Goal: Task Accomplishment & Management: Use online tool/utility

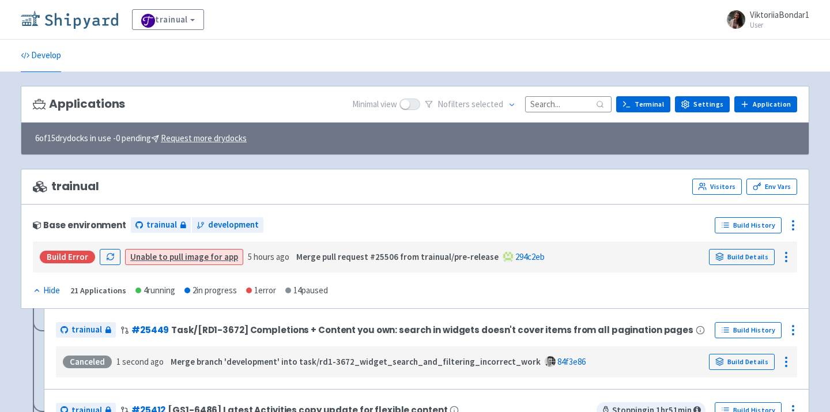
click at [76, 16] on img at bounding box center [69, 19] width 97 height 18
click at [577, 105] on input at bounding box center [568, 104] width 86 height 16
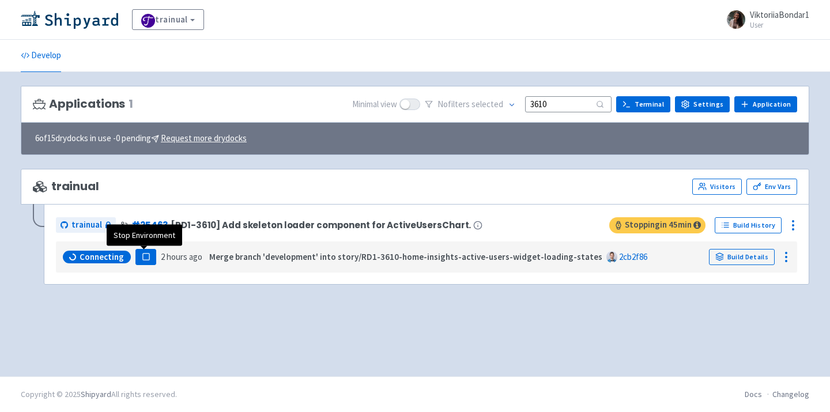
type input "3610"
click at [144, 254] on rect "button" at bounding box center [145, 257] width 6 height 6
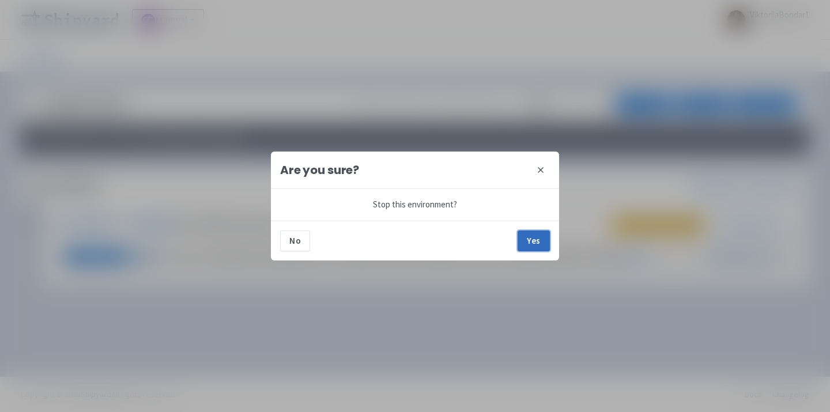
click at [534, 237] on button "Yes" at bounding box center [534, 241] width 32 height 21
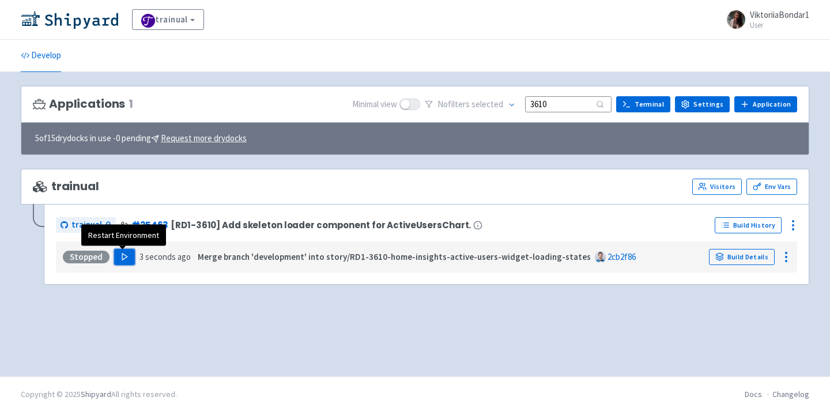
click at [123, 261] on icon "button" at bounding box center [124, 256] width 9 height 9
click at [86, 22] on img at bounding box center [69, 19] width 97 height 18
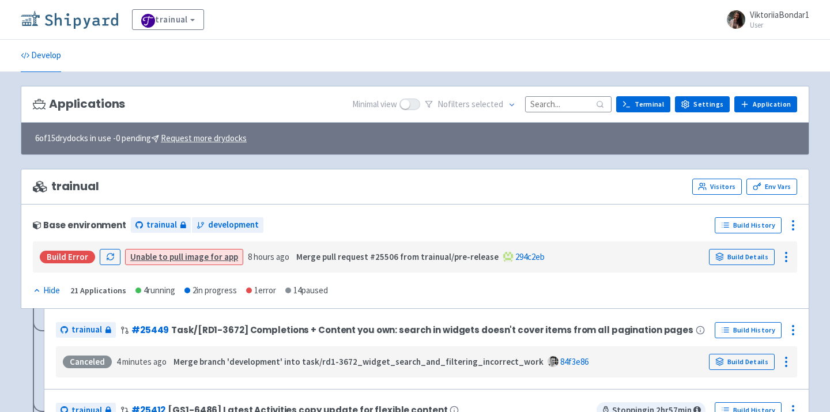
click at [80, 21] on img at bounding box center [69, 19] width 97 height 18
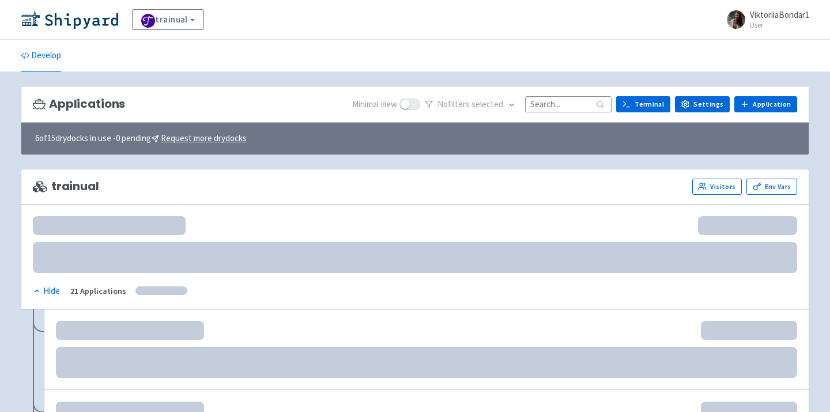
click at [567, 99] on input at bounding box center [568, 104] width 86 height 16
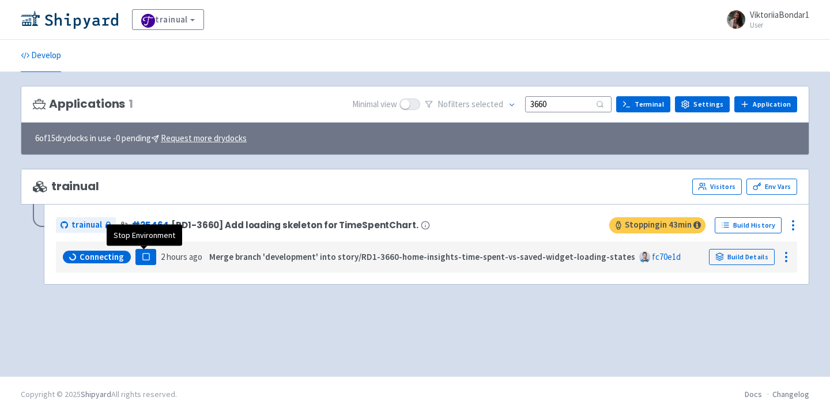
type input "3660"
click at [146, 258] on rect "button" at bounding box center [145, 257] width 6 height 6
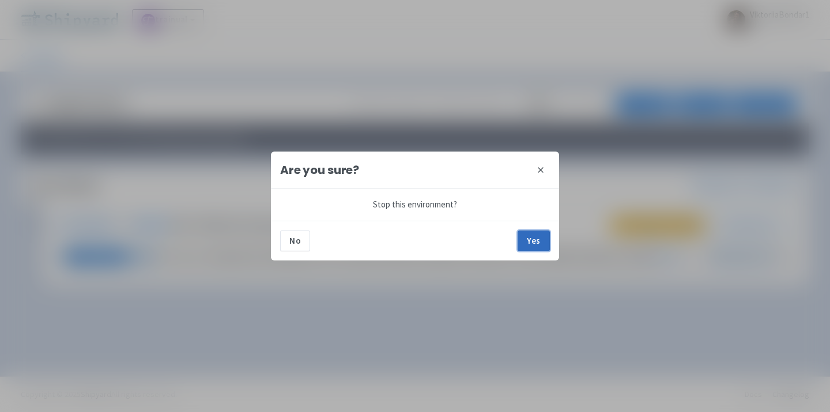
click at [535, 237] on button "Yes" at bounding box center [534, 241] width 32 height 21
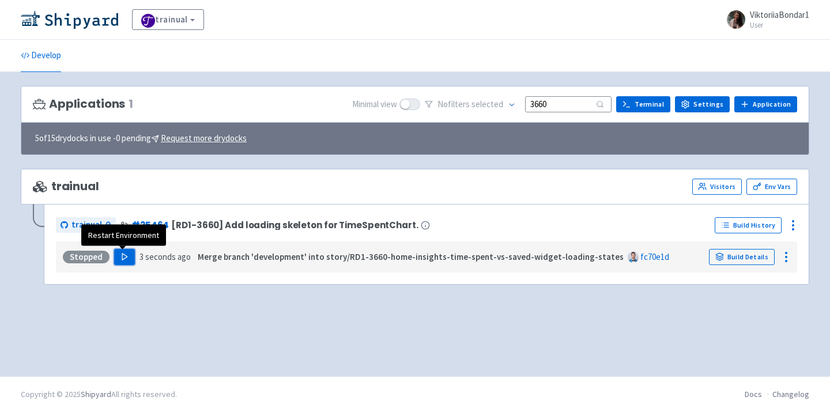
click at [122, 255] on polygon "button" at bounding box center [124, 257] width 5 height 6
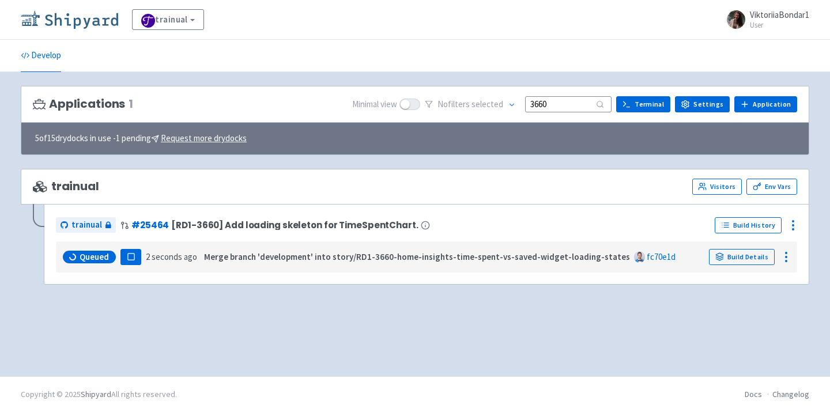
click at [95, 19] on img at bounding box center [69, 19] width 97 height 18
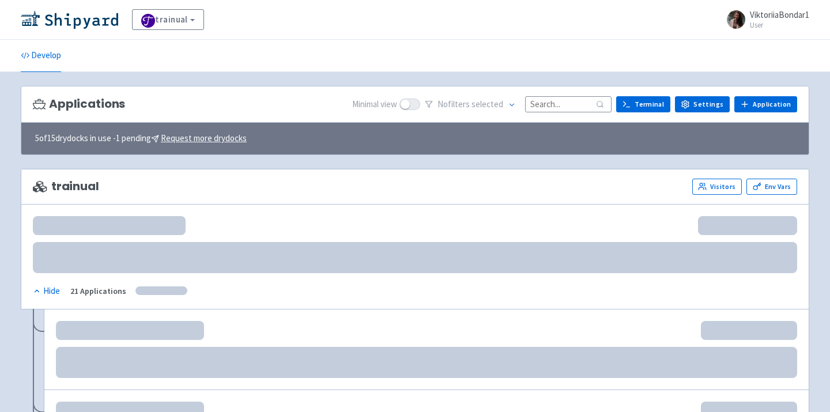
click at [565, 107] on input at bounding box center [568, 104] width 86 height 16
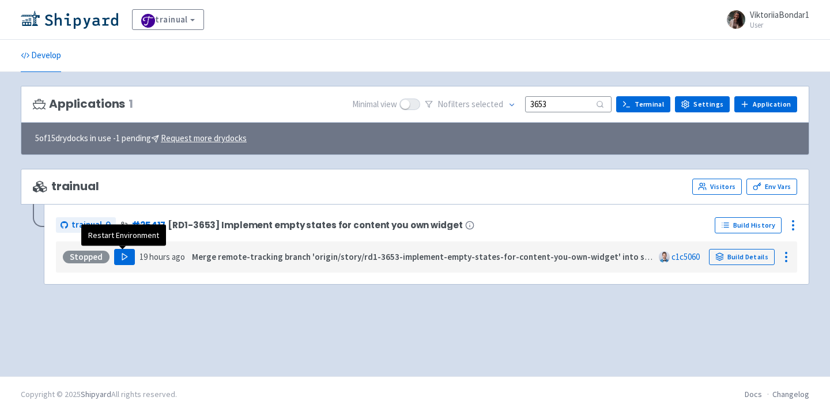
type input "3653"
click at [118, 251] on button "Play" at bounding box center [124, 257] width 21 height 16
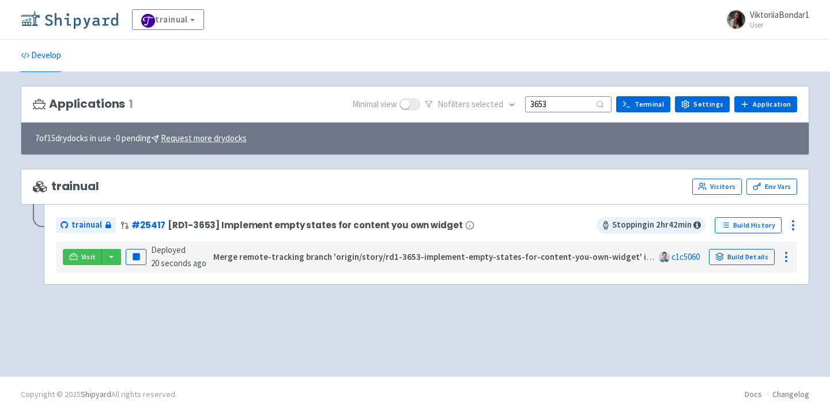
click at [102, 13] on img at bounding box center [69, 19] width 97 height 18
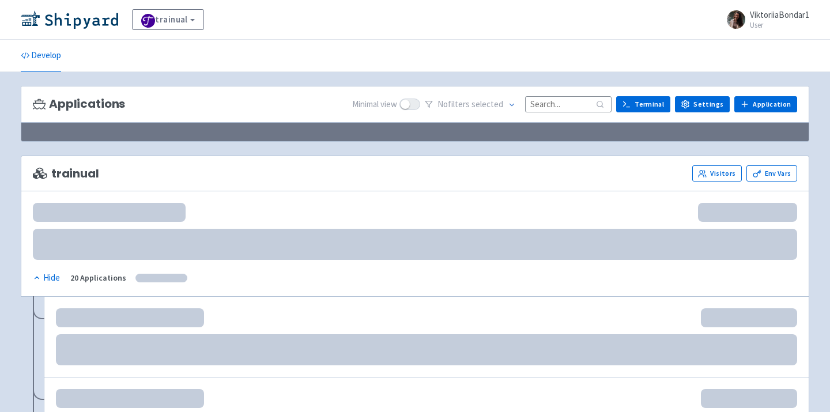
click at [554, 108] on input at bounding box center [568, 104] width 86 height 16
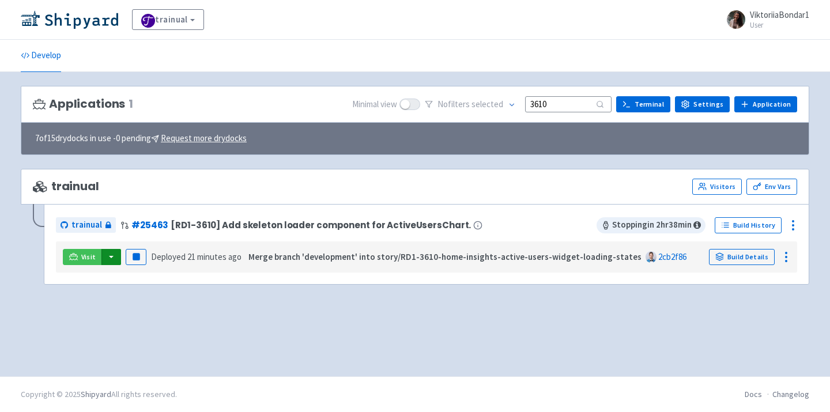
type input "3610"
click at [112, 257] on button "button" at bounding box center [111, 257] width 20 height 16
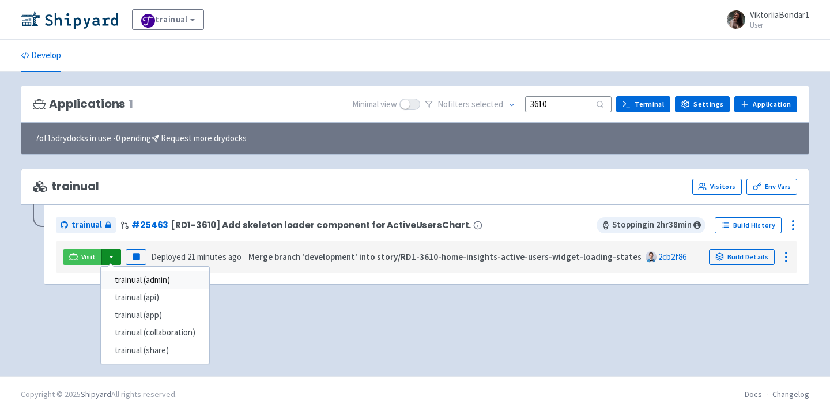
click at [127, 277] on link "trainual (admin)" at bounding box center [155, 280] width 108 height 18
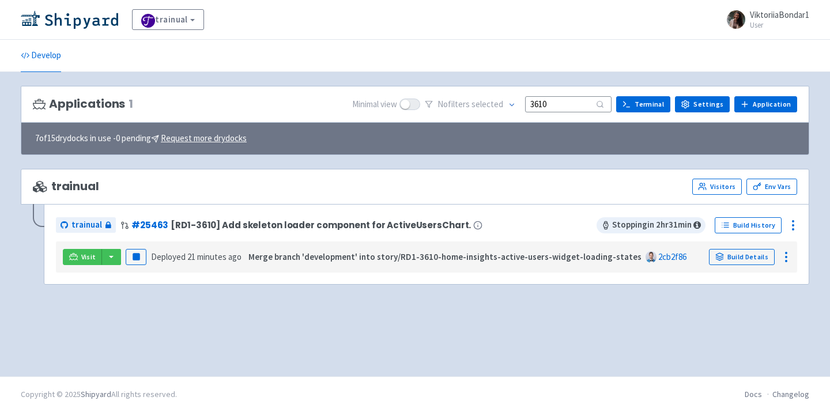
click at [213, 313] on div "Applications 1 Minimal view No filter s selected 3610 Terminal Settings Applica…" at bounding box center [415, 224] width 788 height 277
click at [135, 259] on rect "button" at bounding box center [136, 257] width 6 height 6
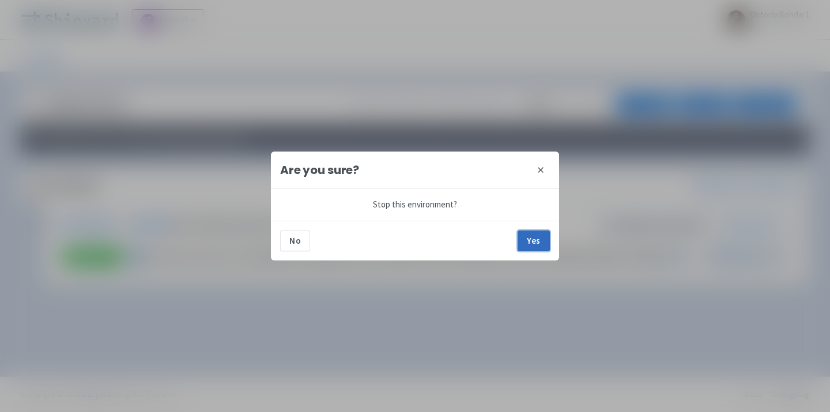
click at [539, 238] on button "Yes" at bounding box center [534, 241] width 32 height 21
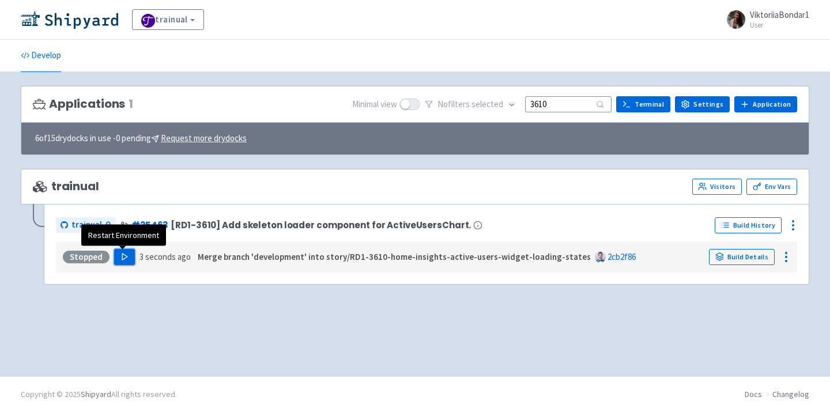
click at [127, 252] on button "Play" at bounding box center [124, 257] width 21 height 16
click at [92, 20] on img at bounding box center [69, 19] width 97 height 18
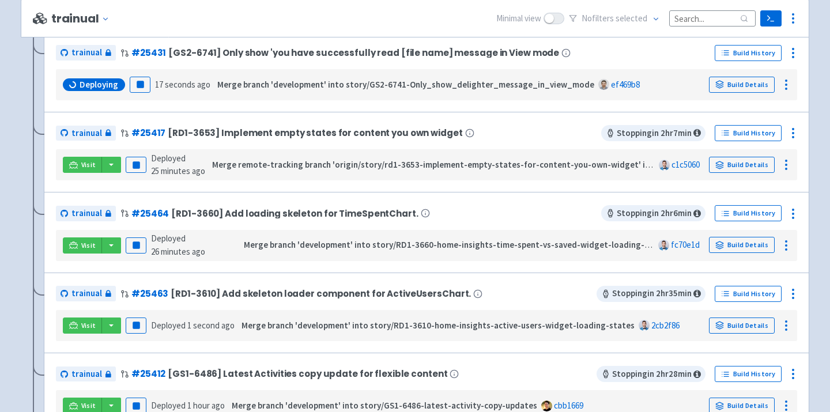
scroll to position [315, 0]
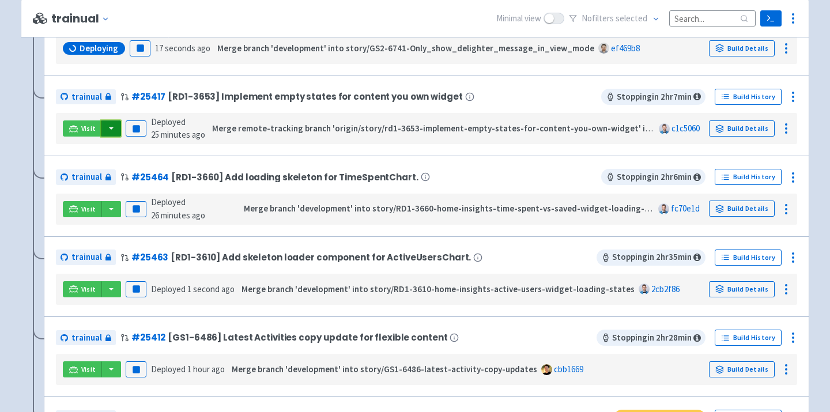
click at [107, 128] on button "button" at bounding box center [111, 128] width 20 height 16
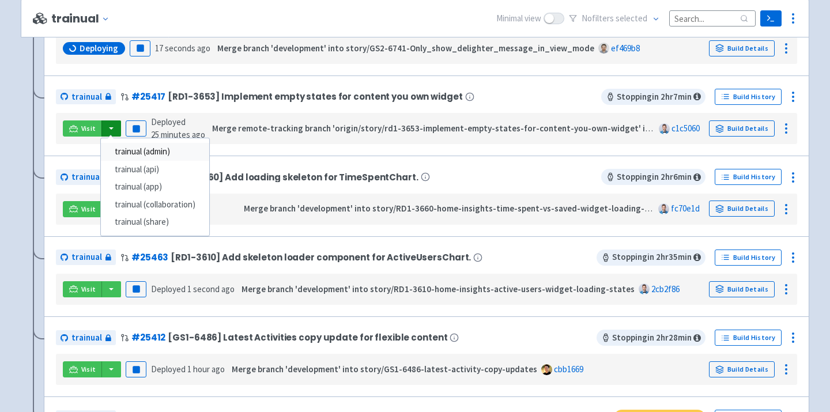
click at [144, 156] on link "trainual (admin)" at bounding box center [155, 152] width 108 height 18
